Goal: Complete application form

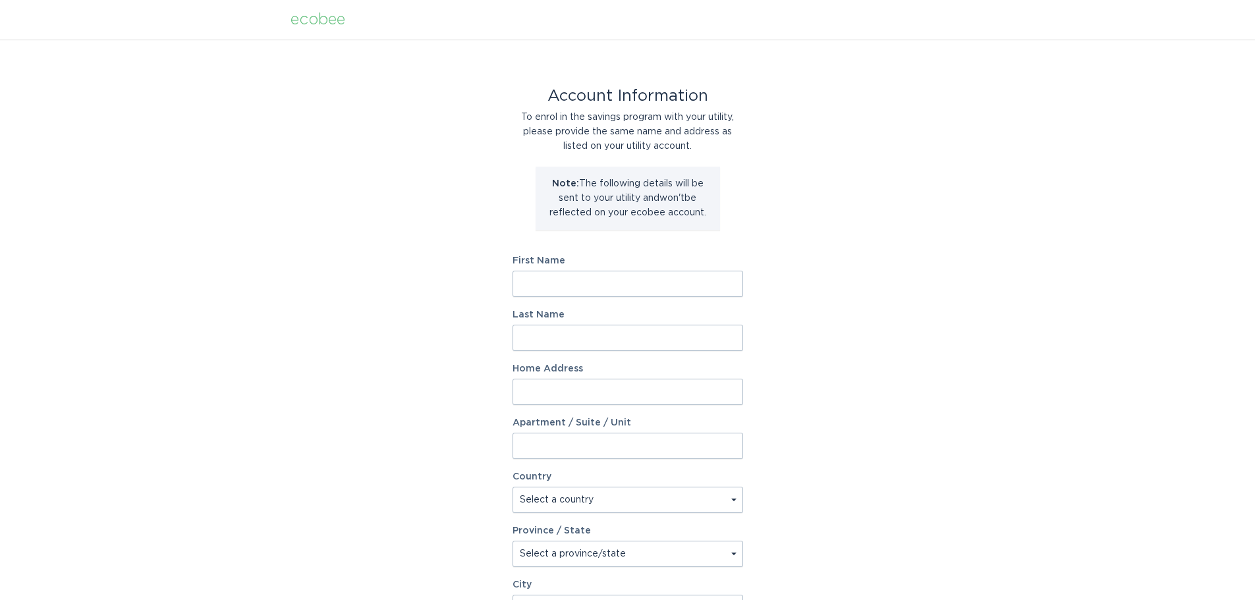
click at [590, 289] on input "First Name" at bounding box center [628, 284] width 231 height 26
type input "[PERSON_NAME]"
type input "[STREET_ADDRESS]"
select select "US"
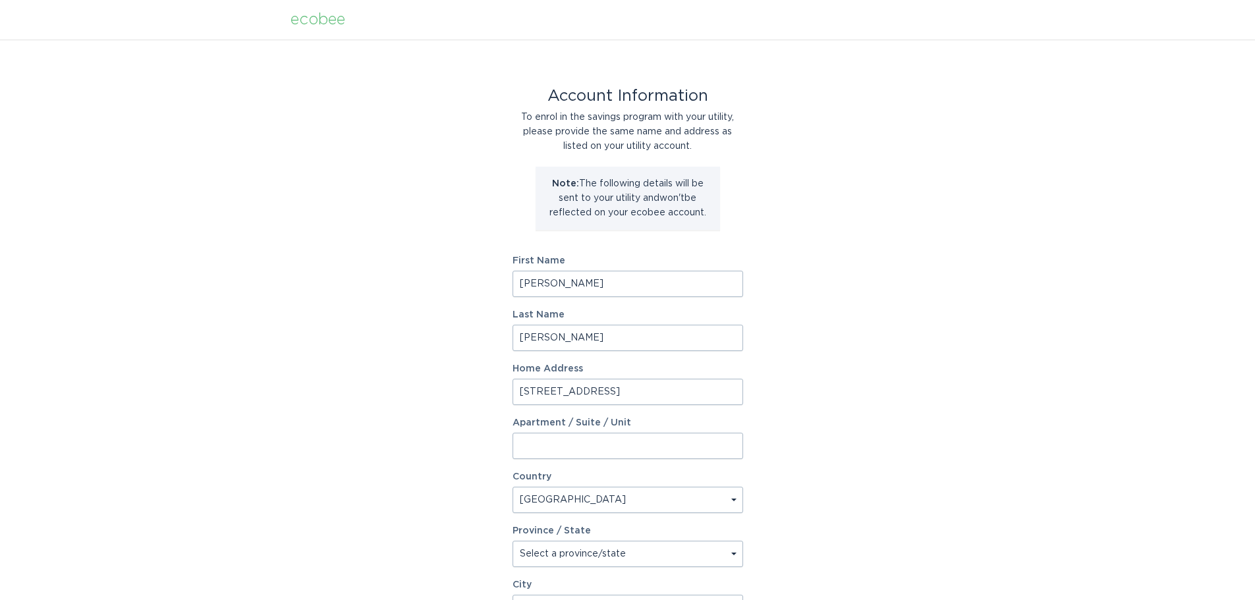
select select "AL"
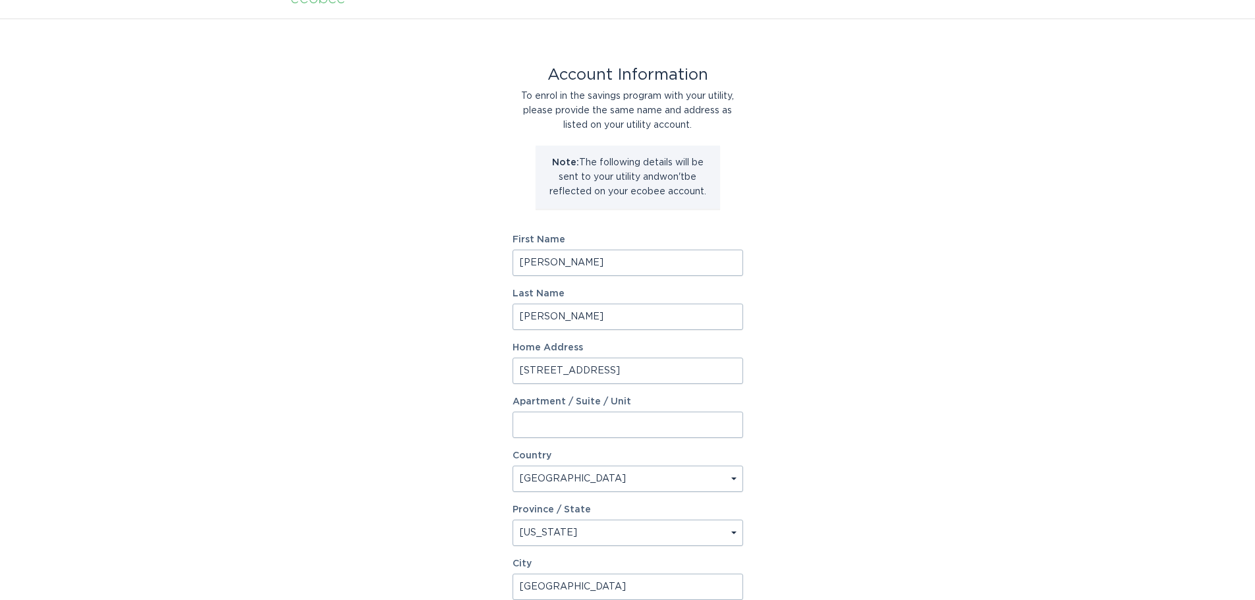
type input "[GEOGRAPHIC_DATA]"
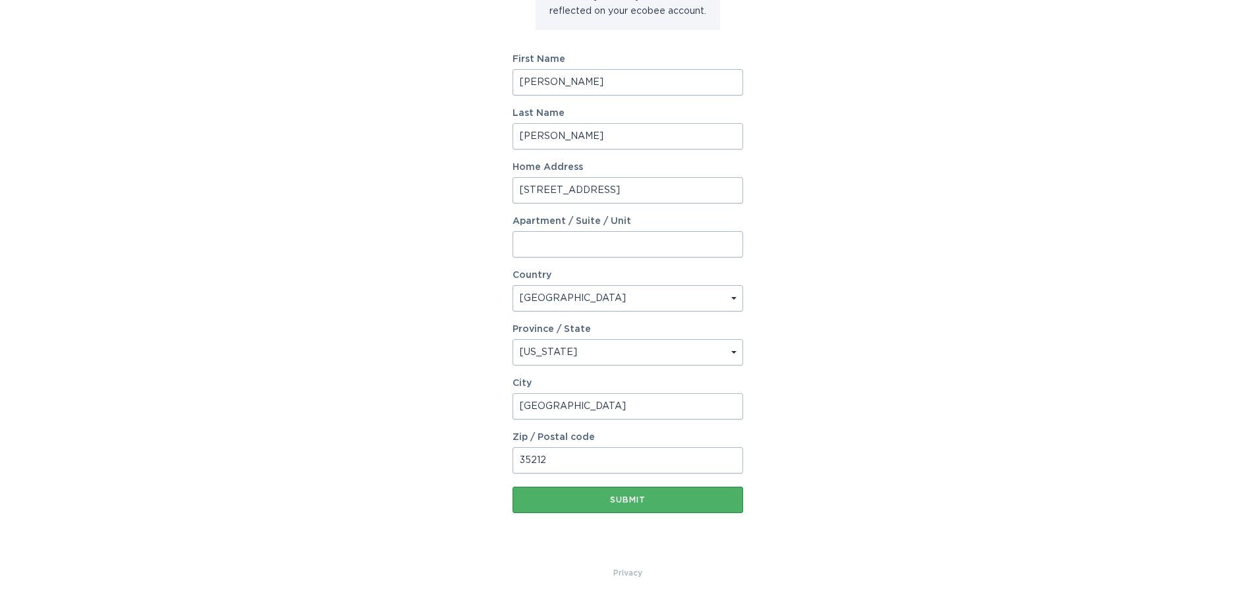
type input "35212"
click at [651, 503] on div "Submit" at bounding box center [627, 500] width 217 height 8
